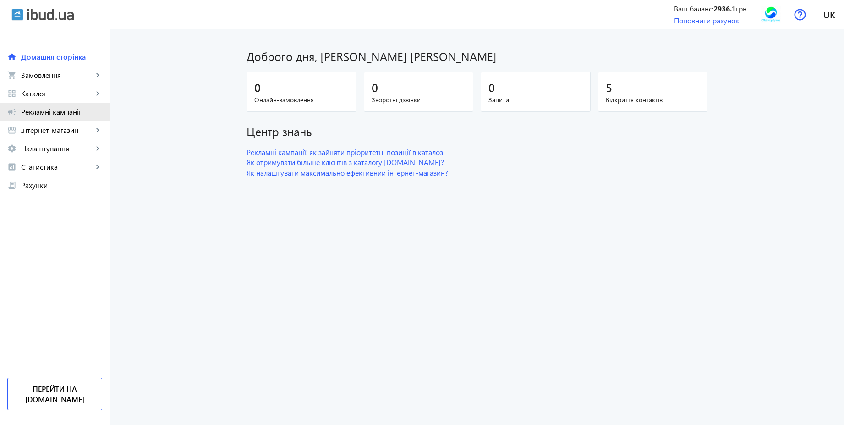
click at [76, 110] on span "Рекламні кампанії" at bounding box center [61, 111] width 81 height 9
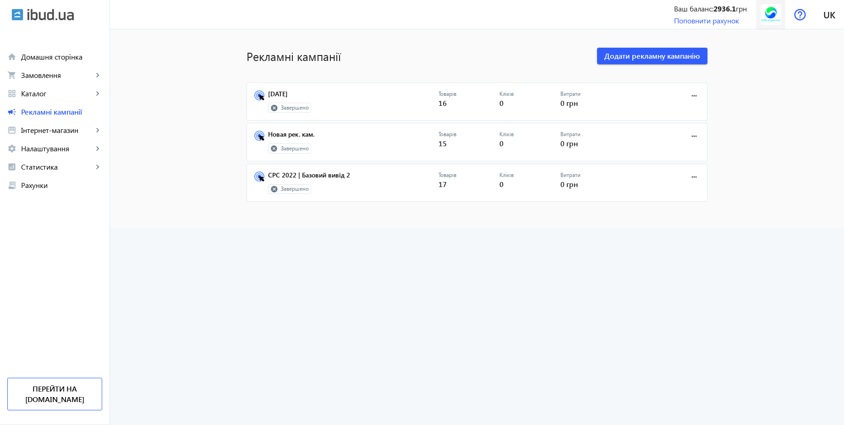
click at [772, 17] on img at bounding box center [771, 14] width 21 height 21
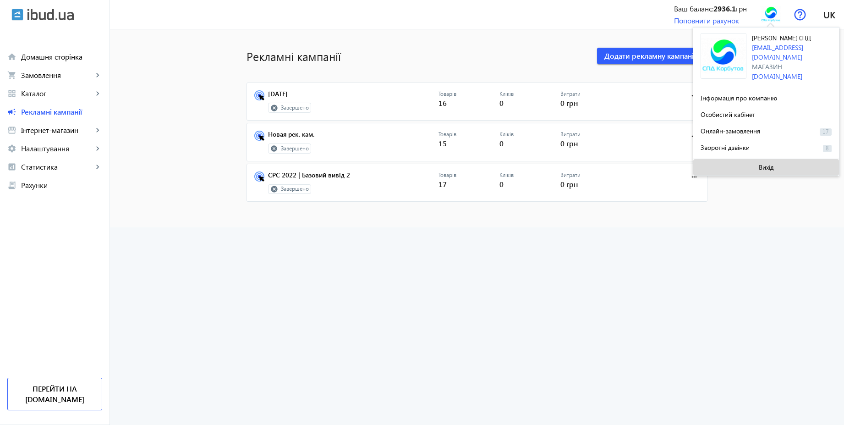
click at [768, 164] on span "Вихід" at bounding box center [766, 167] width 15 height 7
